Goal: Navigation & Orientation: Find specific page/section

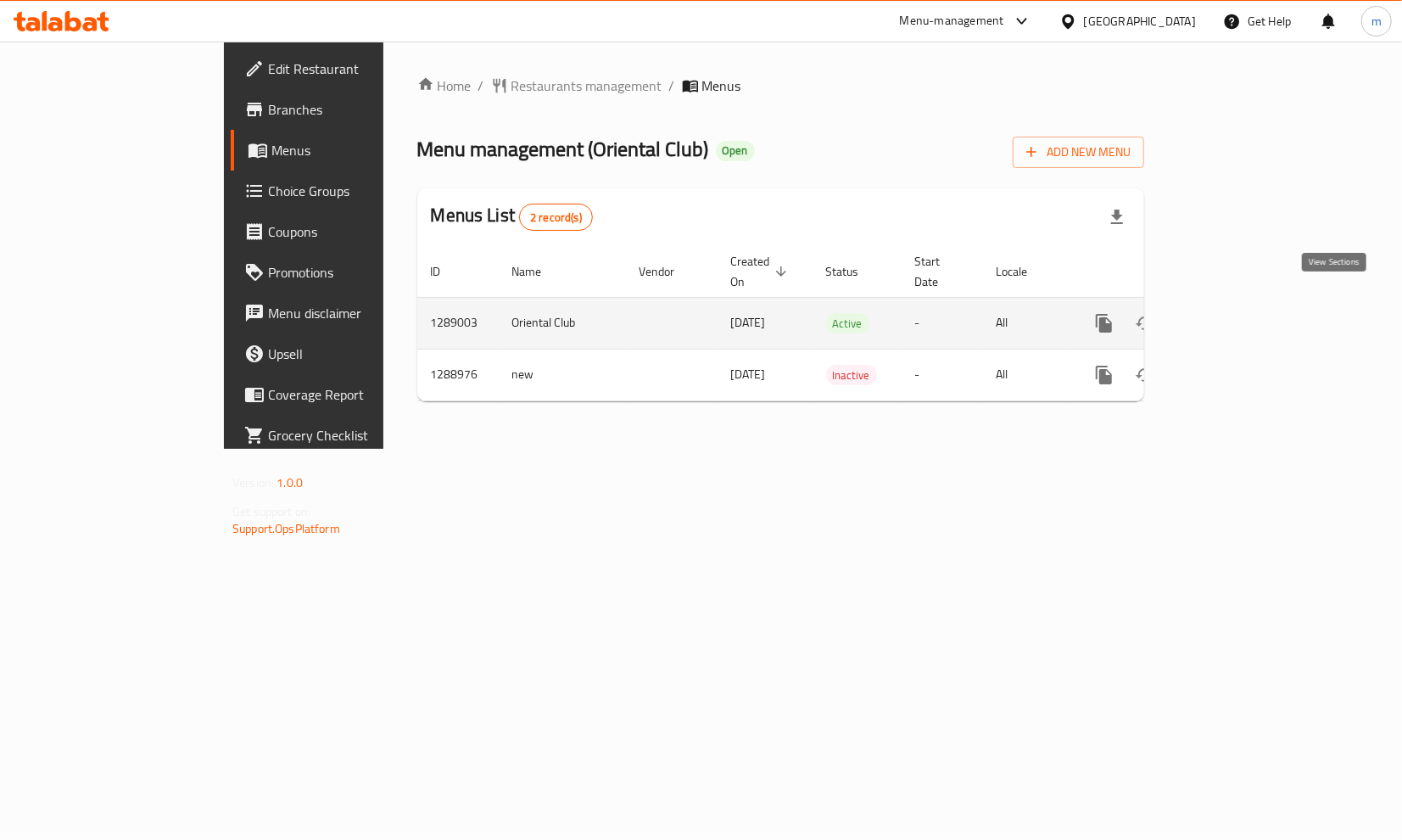
click at [1235, 316] on icon "enhanced table" at bounding box center [1226, 323] width 15 height 15
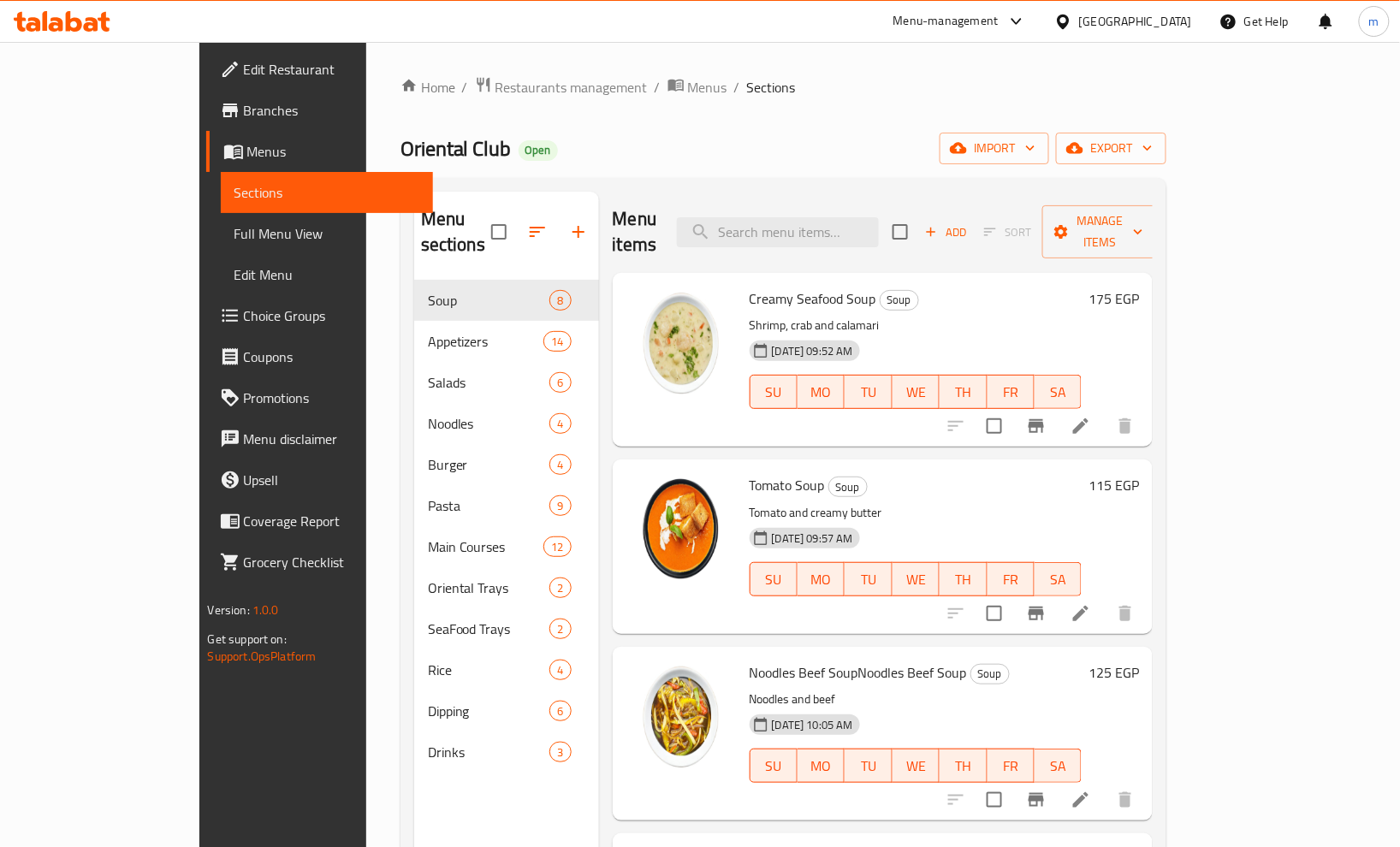
click at [244, 314] on span "Choice Groups" at bounding box center [332, 316] width 175 height 20
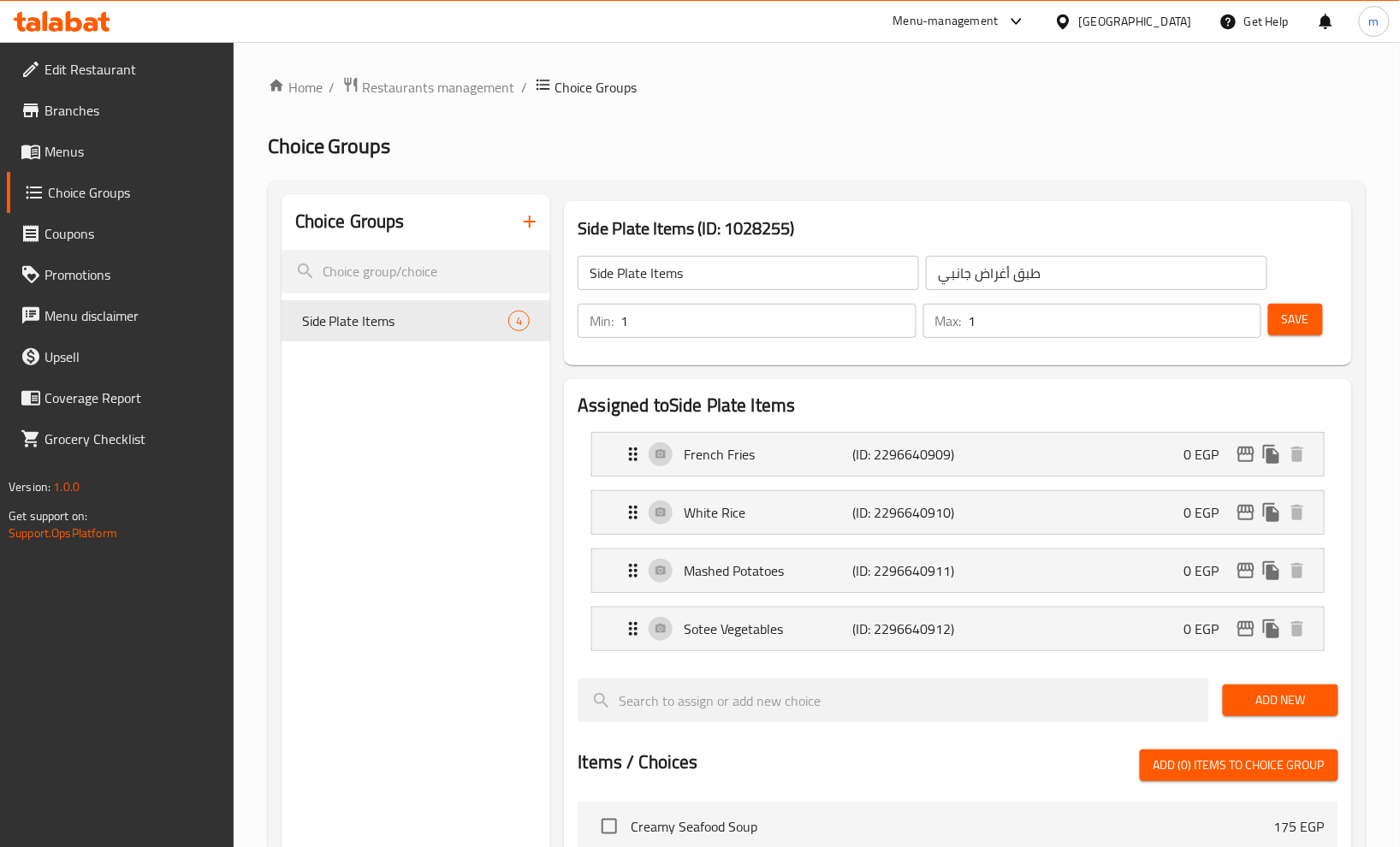
click at [902, 118] on div "Home / Restaurants management / Choice Groups Choice Groups Choice Groups Side …" at bounding box center [816, 766] width 1099 height 1381
click at [430, 86] on span "Restaurants management" at bounding box center [438, 87] width 153 height 20
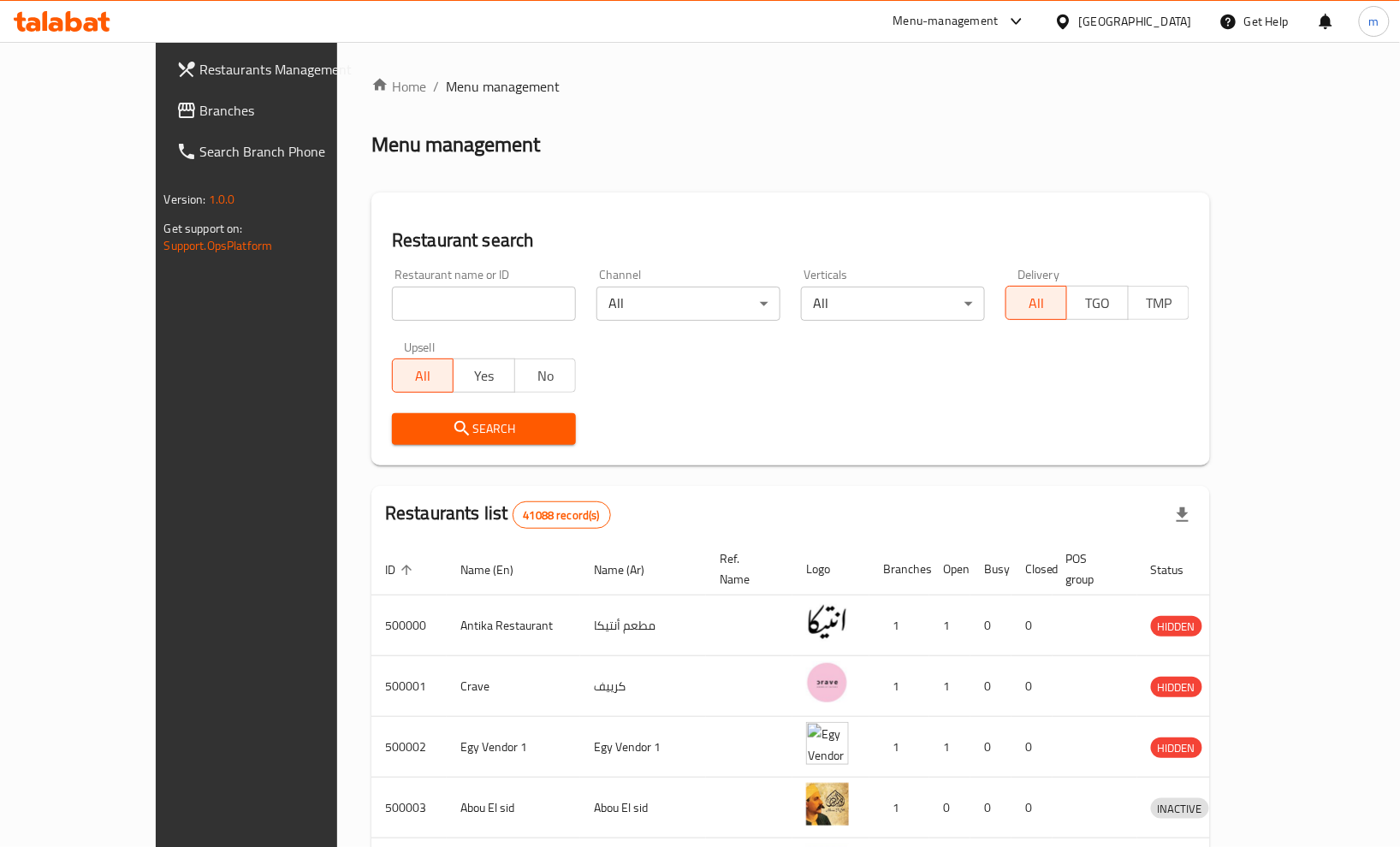
click at [120, 111] on div at bounding box center [700, 424] width 1400 height 847
click at [200, 111] on span "Branches" at bounding box center [288, 110] width 175 height 20
